Goal: Information Seeking & Learning: Learn about a topic

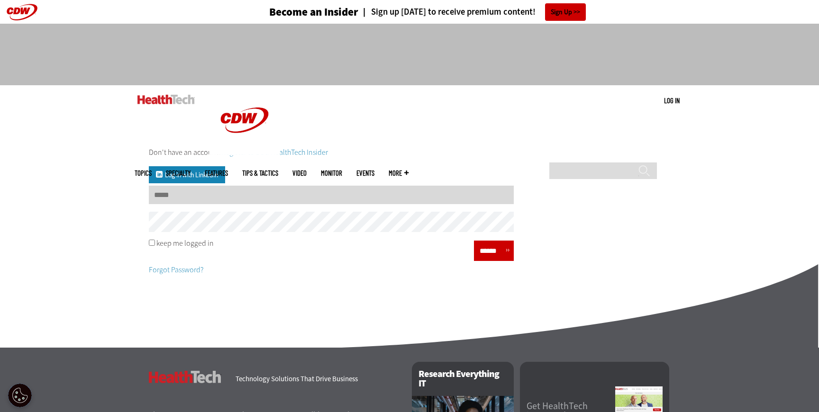
type input "**********"
click at [356, 197] on input "**********" at bounding box center [331, 195] width 365 height 18
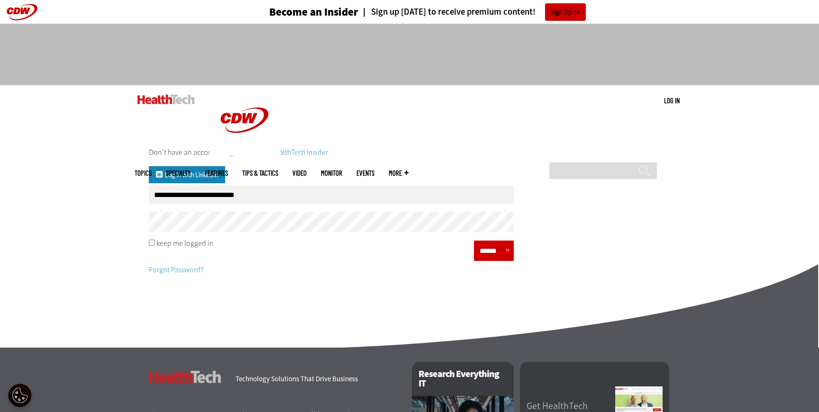
click at [468, 247] on div "keep me logged in" at bounding box center [331, 244] width 365 height 8
click at [477, 249] on input "******" at bounding box center [491, 251] width 28 height 14
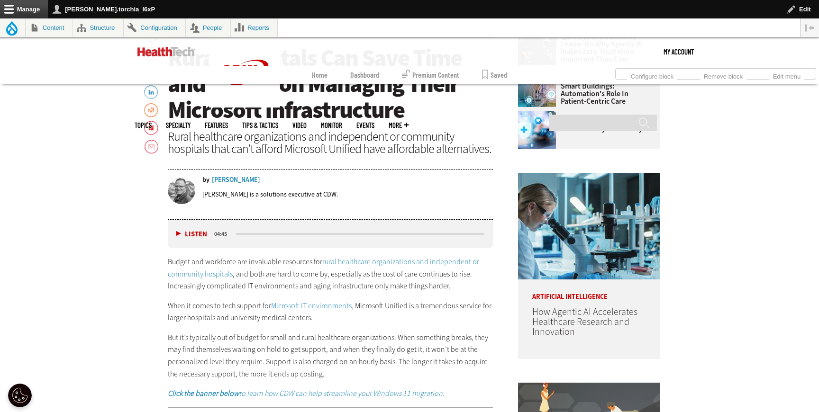
scroll to position [490, 0]
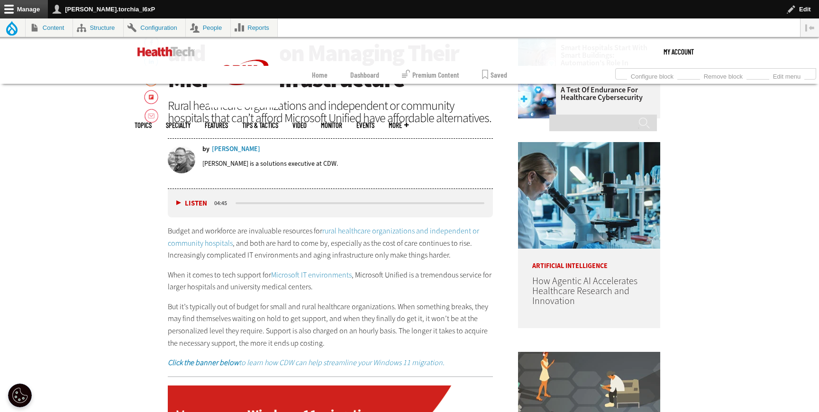
click at [365, 231] on link "rural healthcare organizations and independent or community hospitals" at bounding box center [323, 237] width 311 height 22
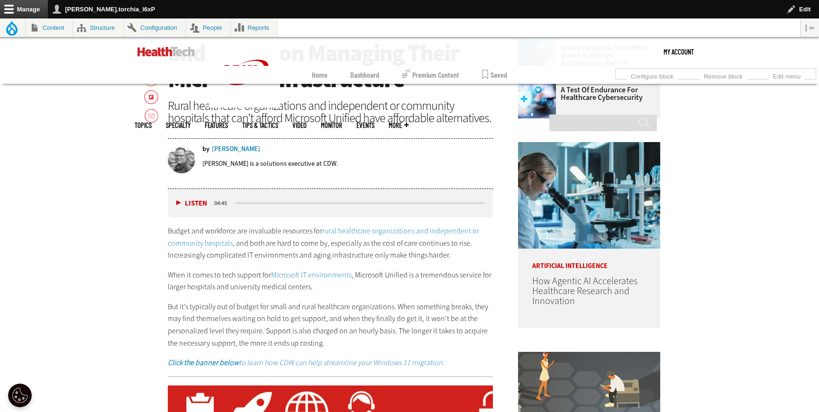
click at [299, 272] on link "Microsoft IT environments" at bounding box center [311, 275] width 81 height 10
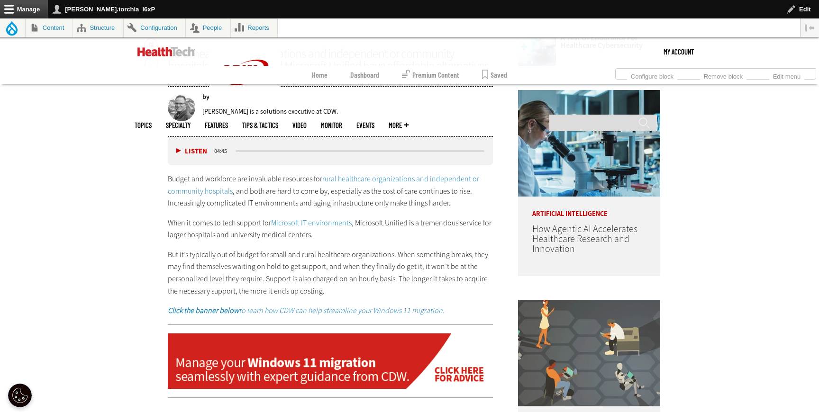
scroll to position [573, 0]
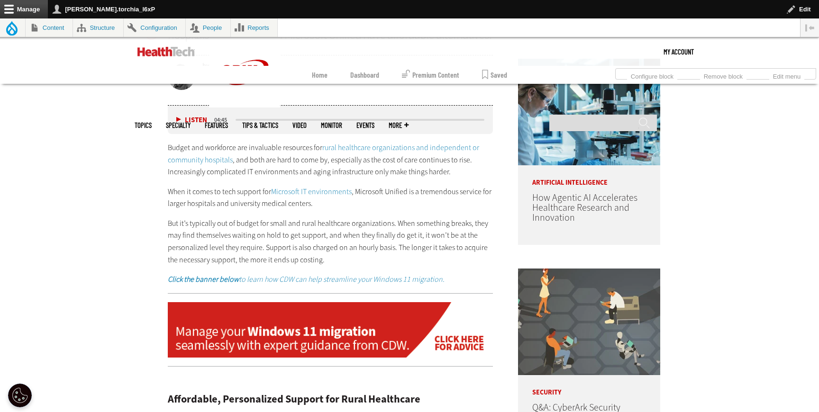
click at [316, 277] on em "Click the banner below to learn how CDW can help streamline your Windows 11 mig…" at bounding box center [306, 279] width 277 height 10
click at [280, 348] on img at bounding box center [330, 330] width 325 height 56
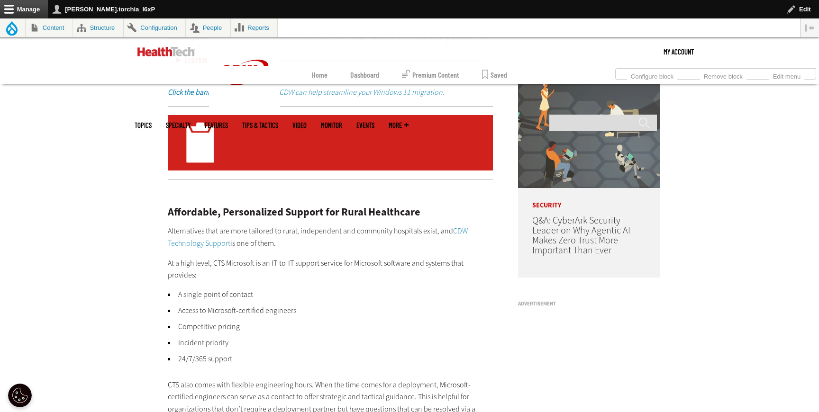
scroll to position [795, 0]
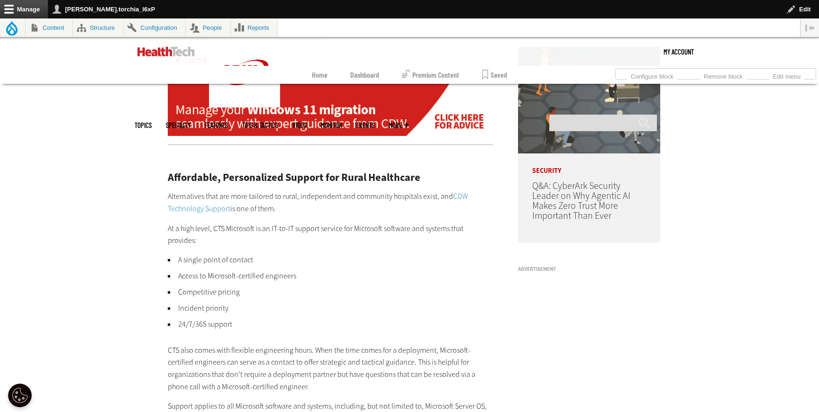
click at [201, 210] on link "CDW Technology Support" at bounding box center [318, 202] width 300 height 22
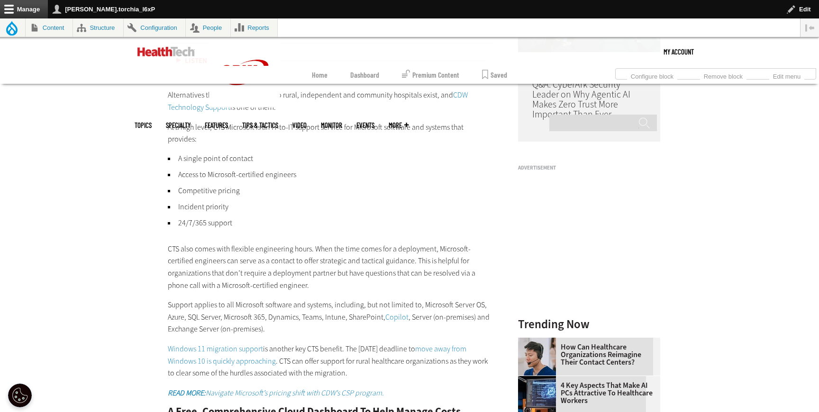
scroll to position [902, 0]
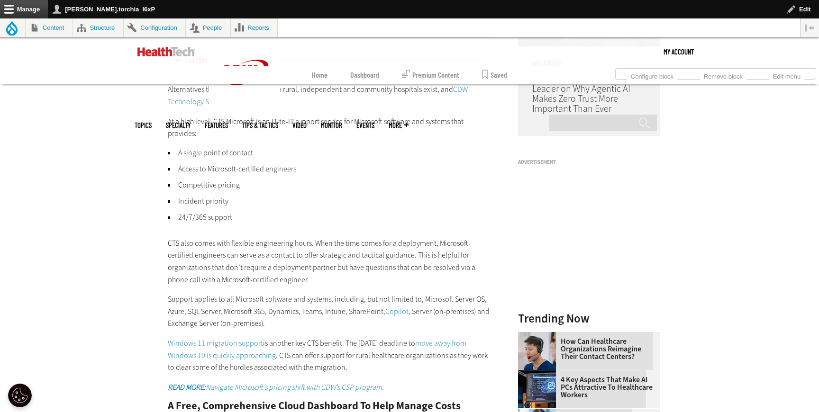
click at [392, 307] on link "Copilot" at bounding box center [396, 312] width 23 height 10
click at [207, 338] on link "Windows 11 migration support" at bounding box center [215, 343] width 95 height 10
click at [232, 347] on link "move away from Windows 10 is quickly approaching" at bounding box center [317, 349] width 298 height 22
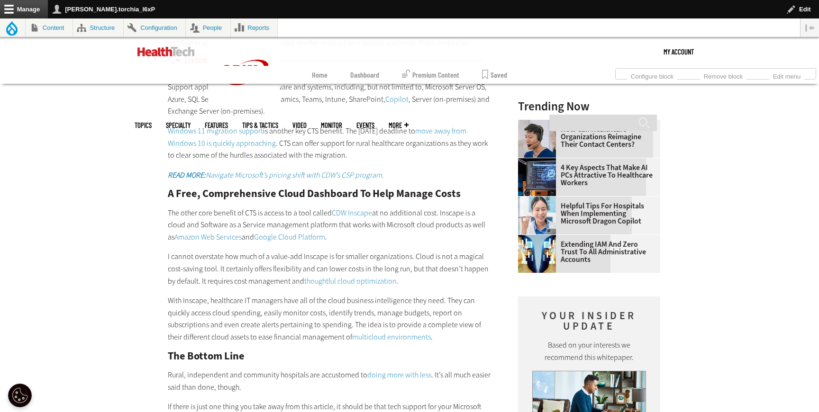
scroll to position [1126, 0]
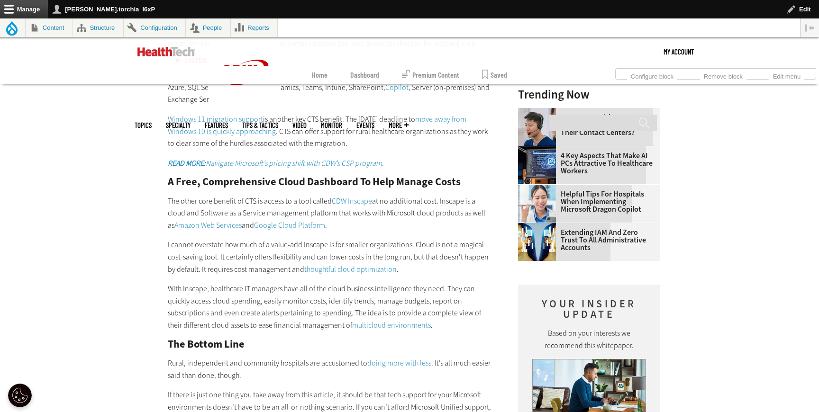
click at [303, 158] on em "READ MORE: Navigate Microsoft’s pricing shift with CDW’s CSP program." at bounding box center [276, 163] width 216 height 10
click at [365, 196] on link "CDW Inscape" at bounding box center [352, 201] width 40 height 10
click at [202, 220] on link "Amazon Web Services" at bounding box center [207, 225] width 67 height 10
click at [294, 220] on link "Google Cloud Platform" at bounding box center [289, 225] width 71 height 10
click at [305, 264] on link "thoughtful cloud optimization" at bounding box center [350, 269] width 92 height 10
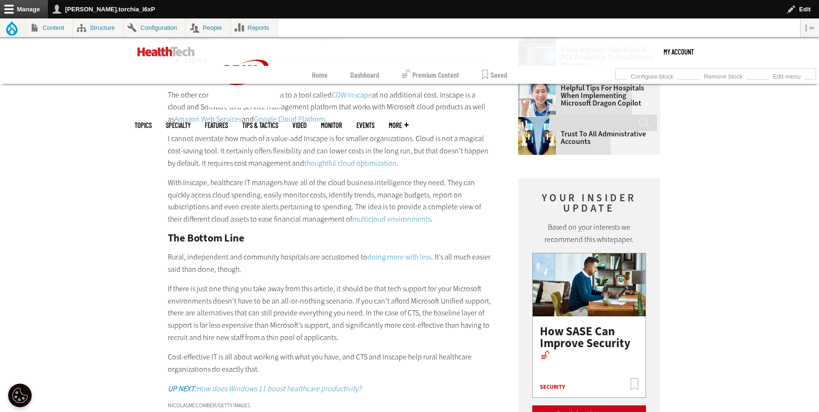
scroll to position [1151, 0]
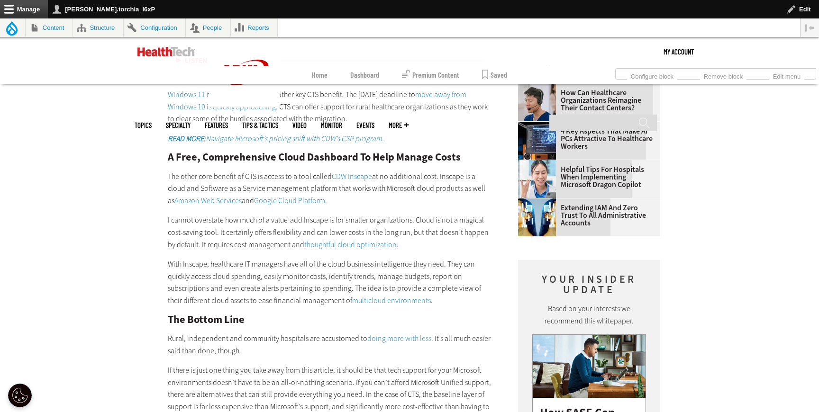
click at [367, 296] on link "multicloud environments" at bounding box center [391, 301] width 79 height 10
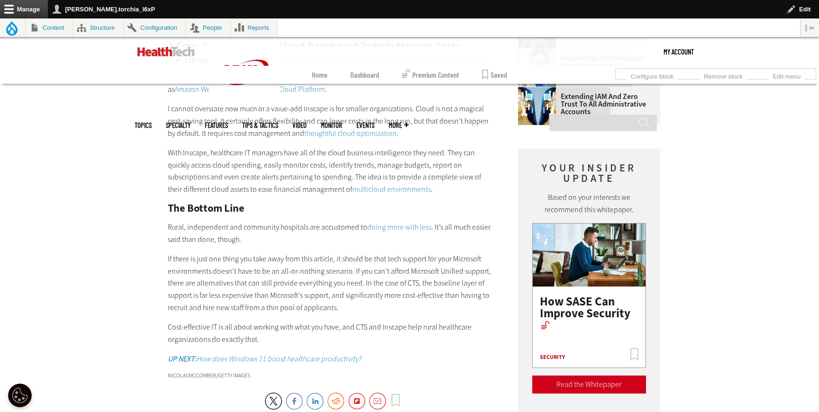
scroll to position [1277, 0]
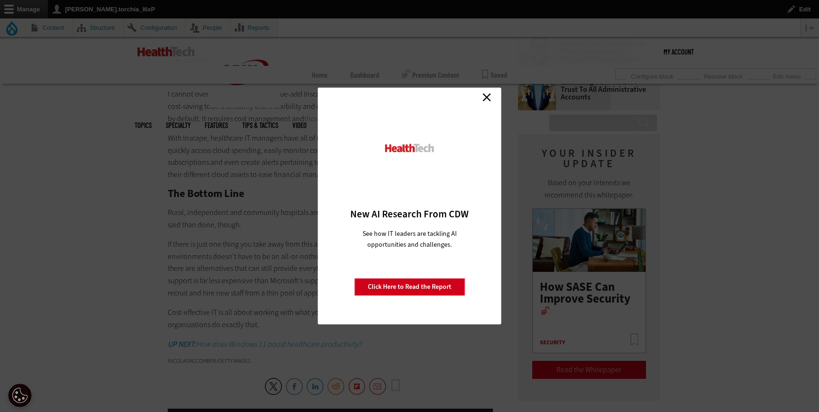
click at [485, 99] on link "Close" at bounding box center [486, 97] width 14 height 14
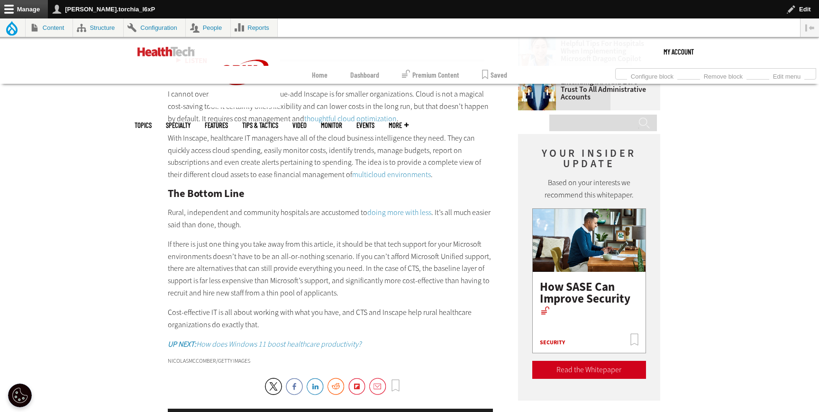
click at [406, 208] on link "doing more with less" at bounding box center [399, 213] width 64 height 10
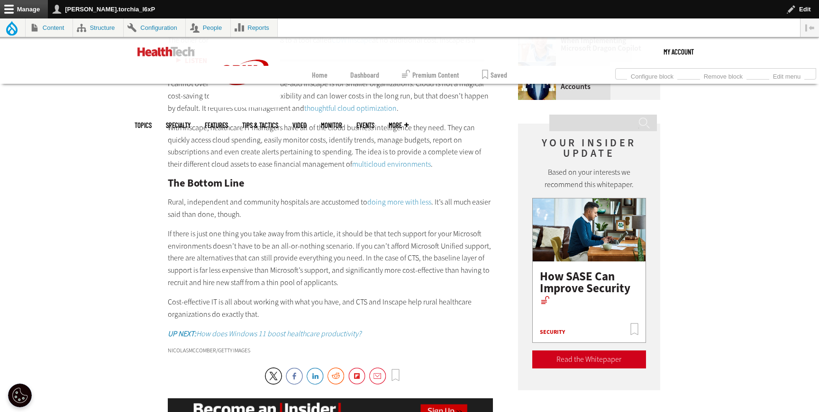
click at [185, 329] on strong "UP NEXT:" at bounding box center [182, 334] width 28 height 10
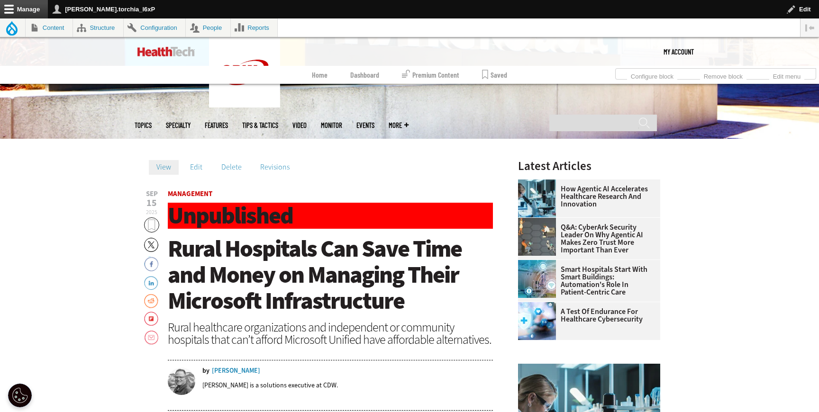
scroll to position [265, 0]
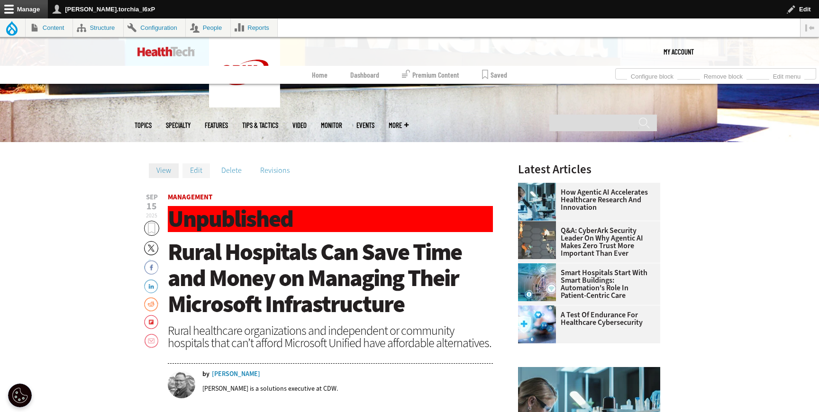
click at [197, 175] on link "Edit" at bounding box center [195, 170] width 27 height 14
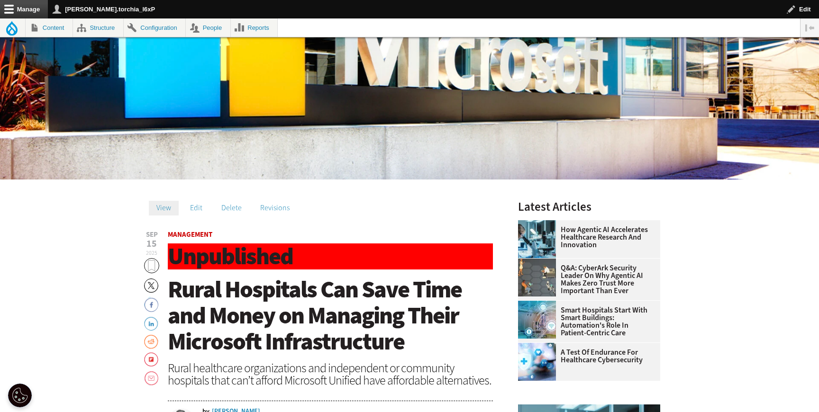
scroll to position [265, 0]
